Goal: Information Seeking & Learning: Find specific fact

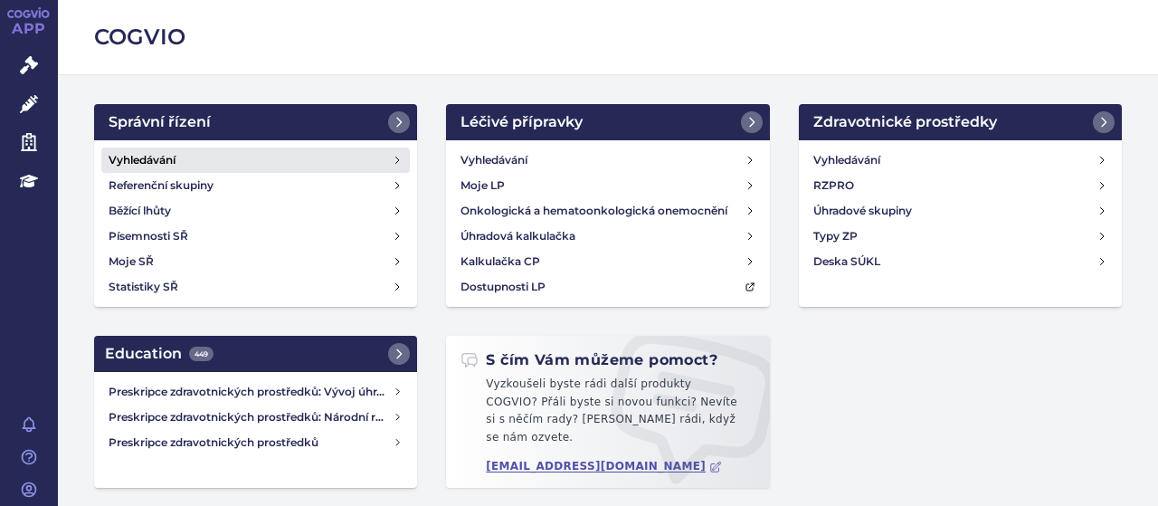
click at [164, 164] on h4 "Vyhledávání" at bounding box center [142, 160] width 67 height 18
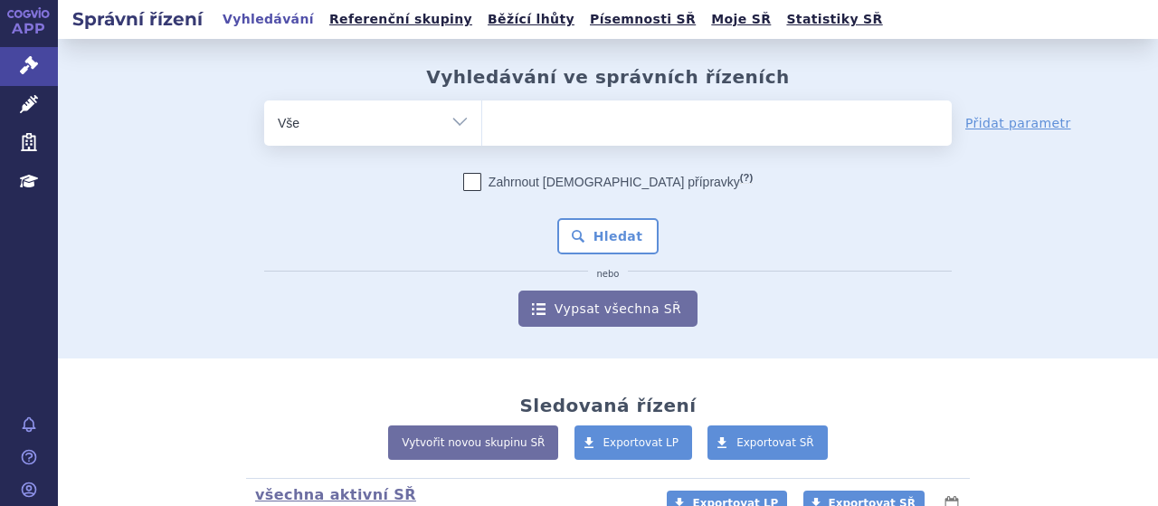
click at [592, 130] on ul at bounding box center [716, 119] width 469 height 38
click at [482, 130] on select at bounding box center [481, 121] width 1 height 45
click at [592, 130] on ul at bounding box center [716, 119] width 469 height 38
click at [482, 130] on select at bounding box center [481, 121] width 1 height 45
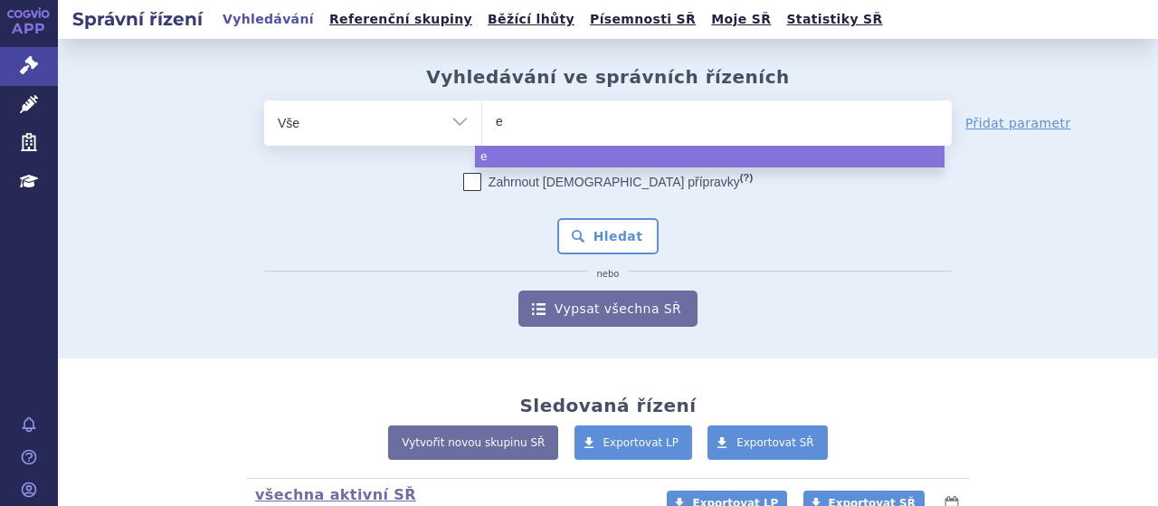
type input "el"
type input "ela"
type input "elah"
type input "elahe"
type input "elaher"
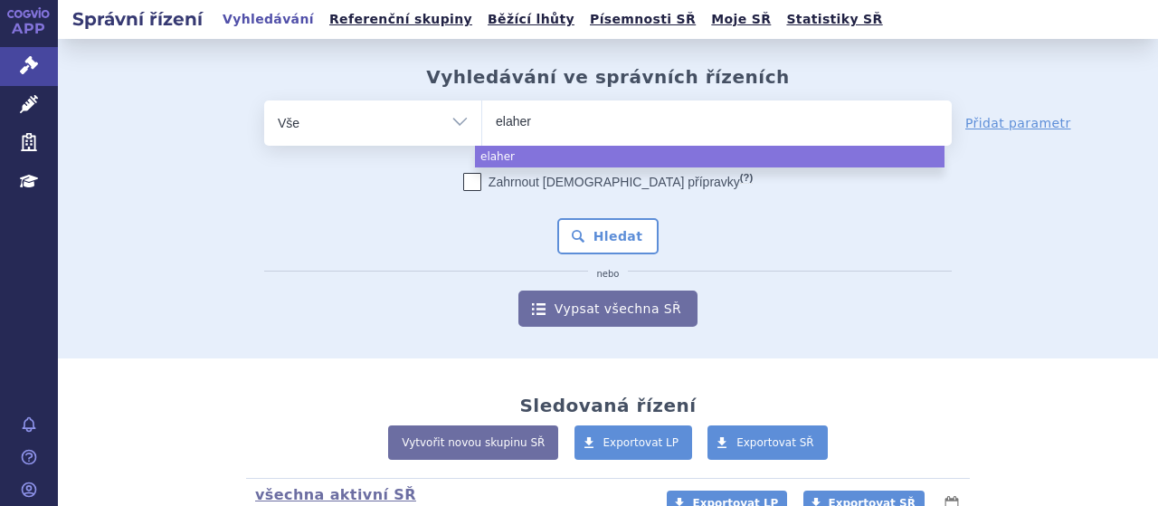
type input "elahere"
select select "elahere"
click at [596, 234] on button "Hledat" at bounding box center [608, 236] width 102 height 36
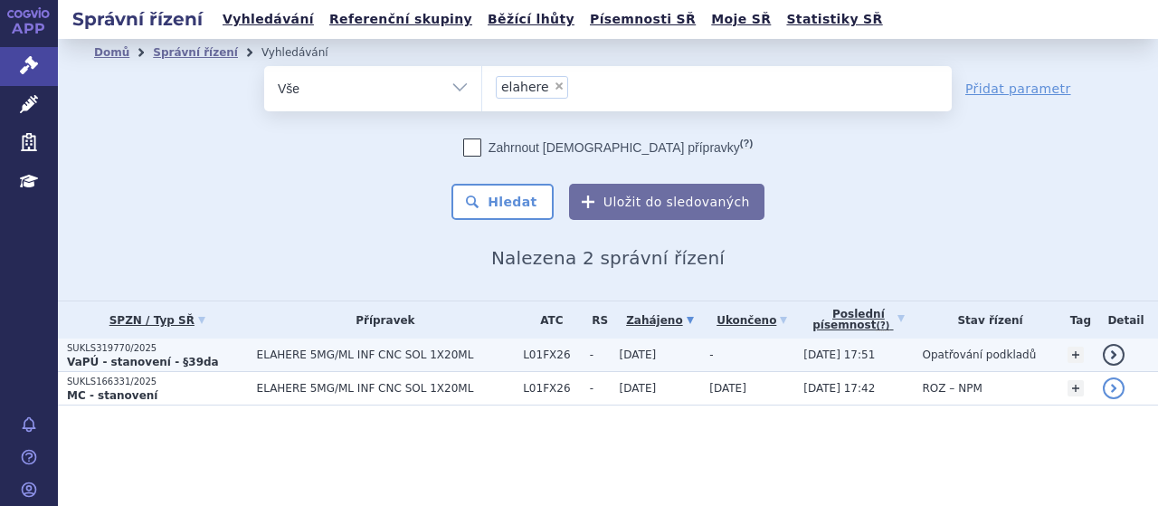
click at [105, 350] on p "SUKLS319770/2025" at bounding box center [157, 348] width 181 height 13
